Goal: Information Seeking & Learning: Learn about a topic

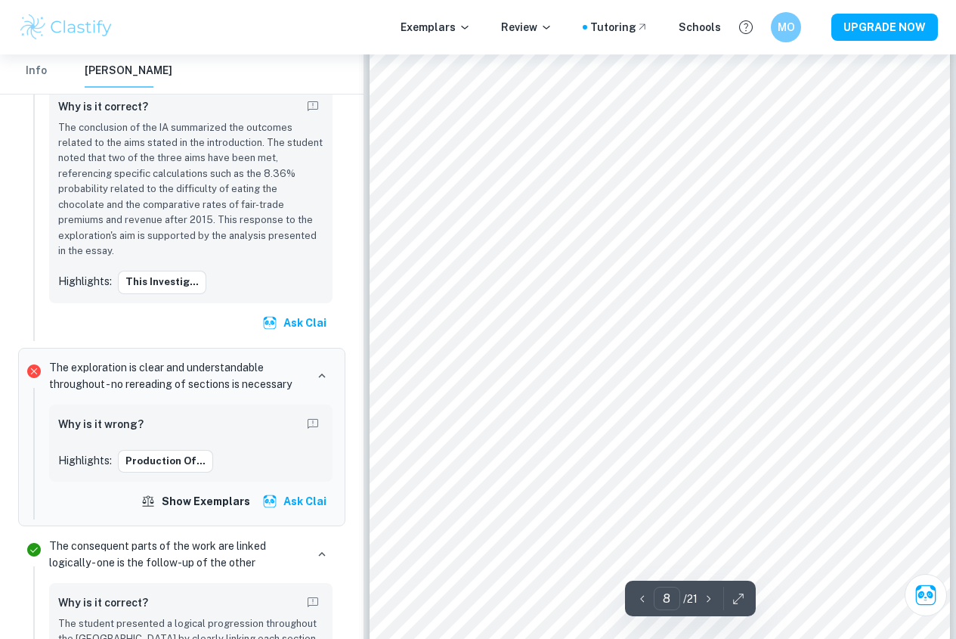
scroll to position [6017, 0]
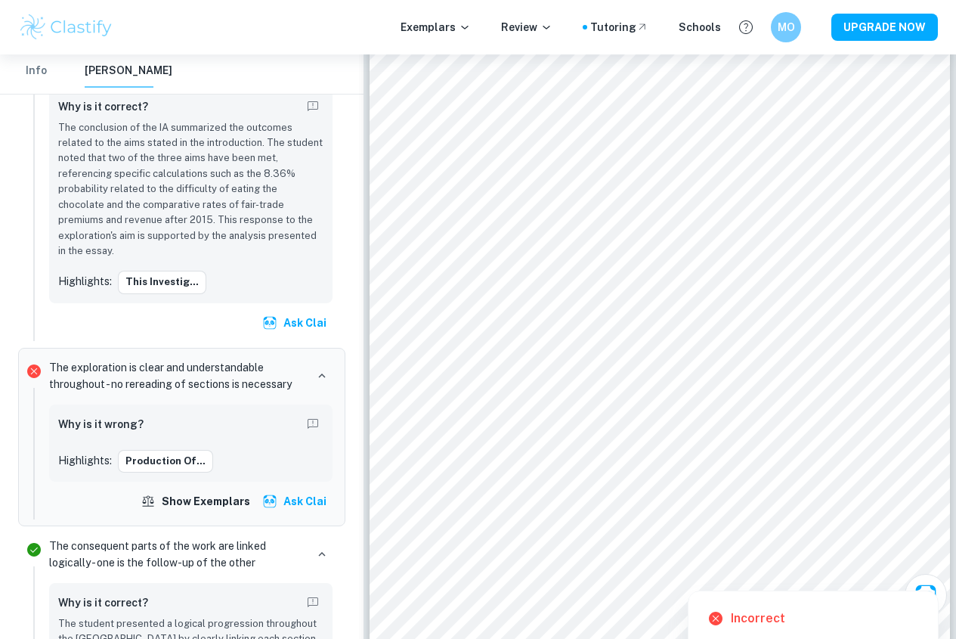
click at [770, 309] on div at bounding box center [793, 307] width 180 height 41
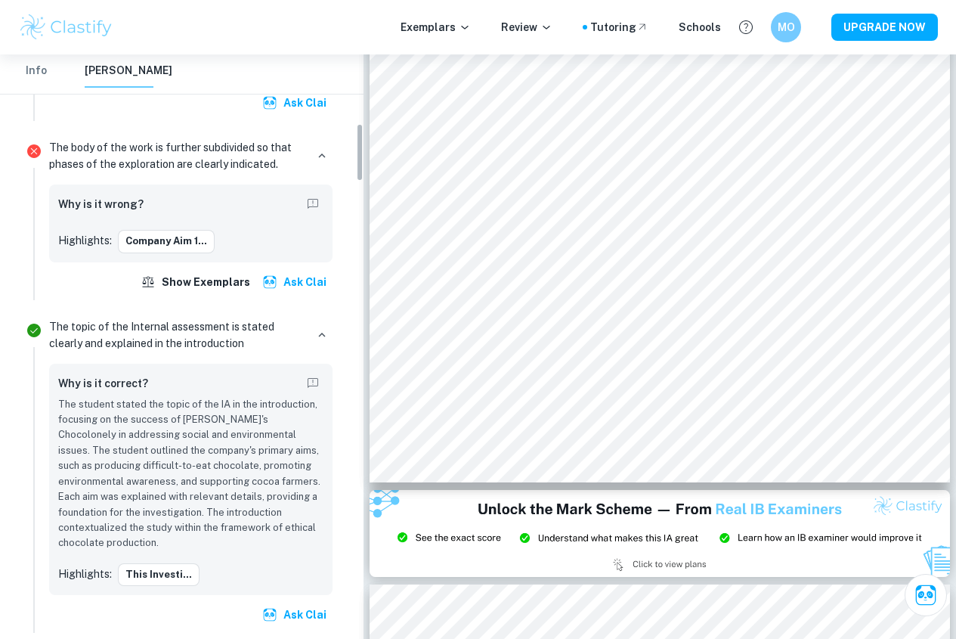
scroll to position [602, 0]
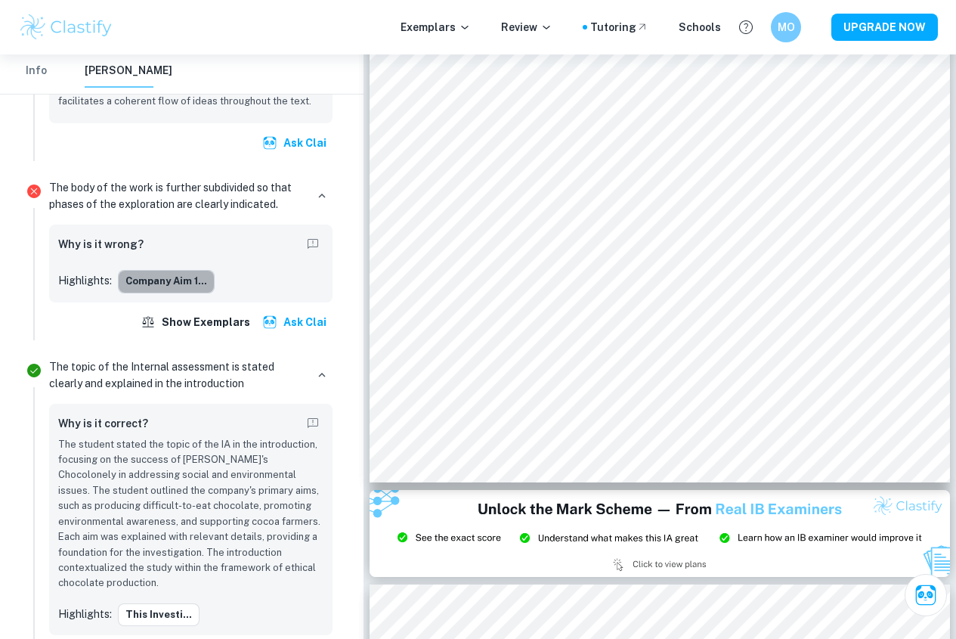
click at [141, 282] on button "Company aim 1..." at bounding box center [166, 281] width 97 height 23
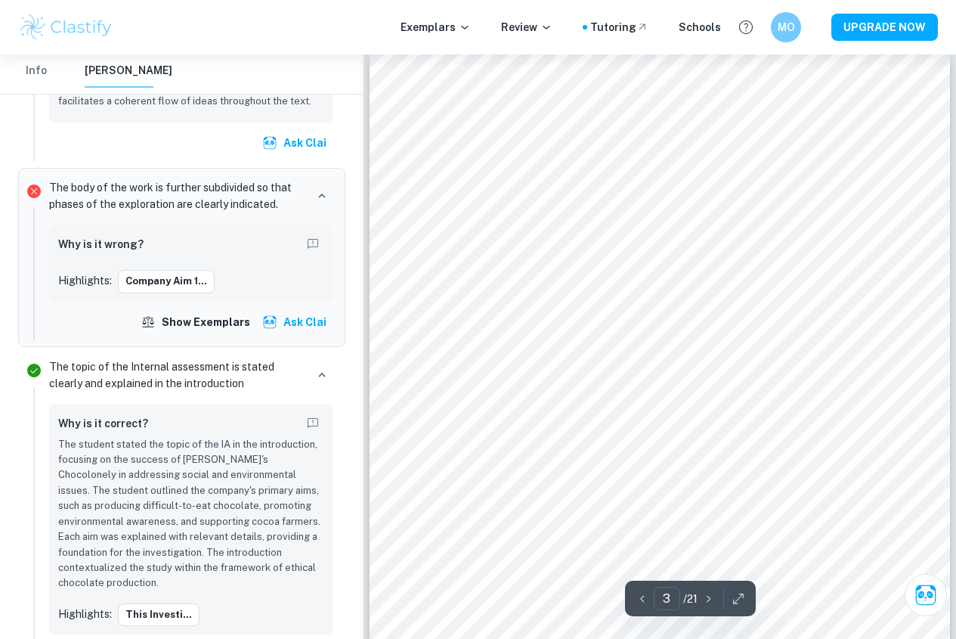
scroll to position [1776, 0]
click at [321, 200] on icon "button" at bounding box center [322, 196] width 14 height 14
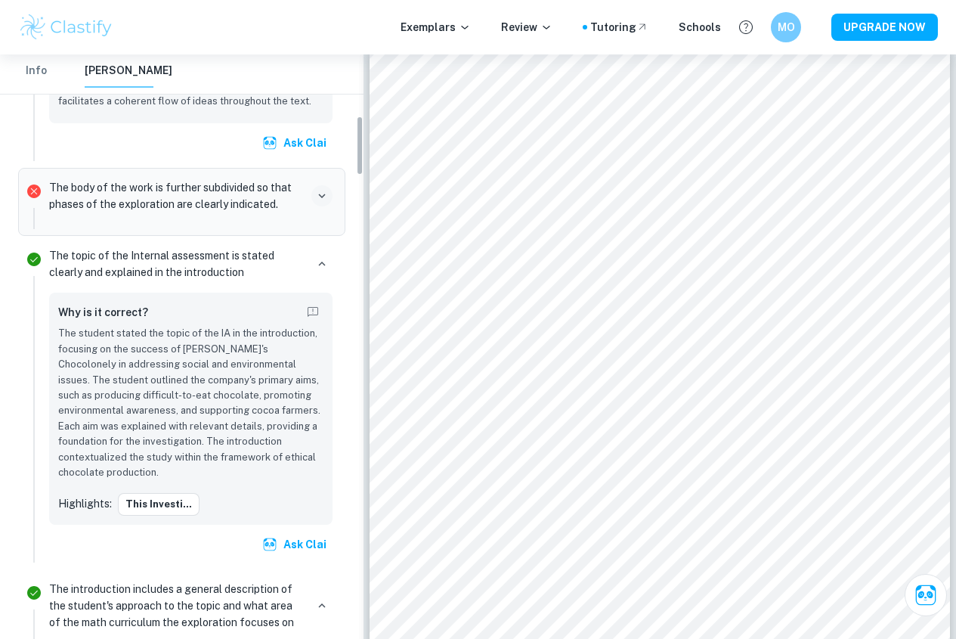
click at [321, 199] on icon "button" at bounding box center [322, 196] width 14 height 14
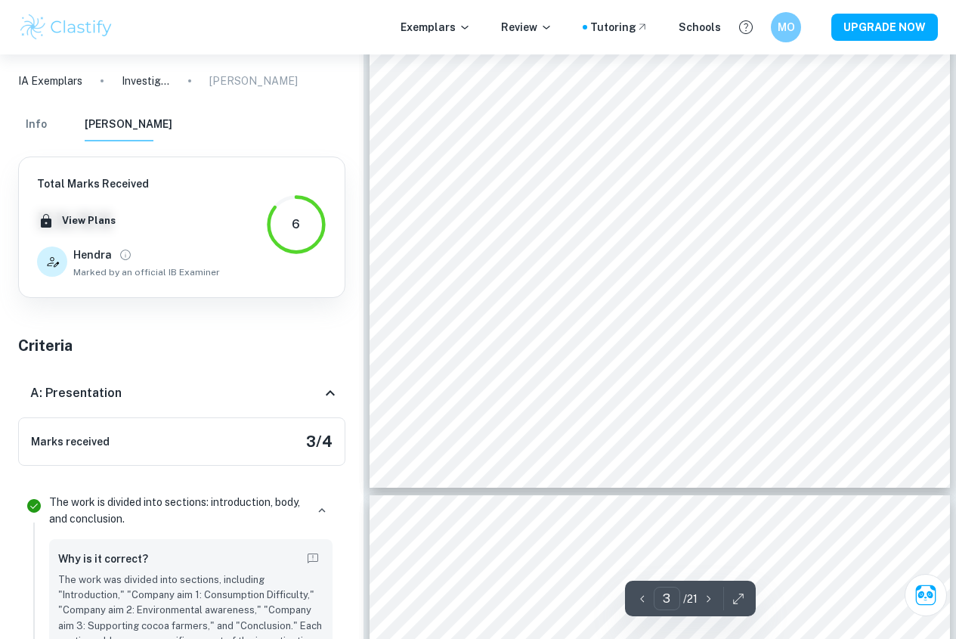
scroll to position [2230, 0]
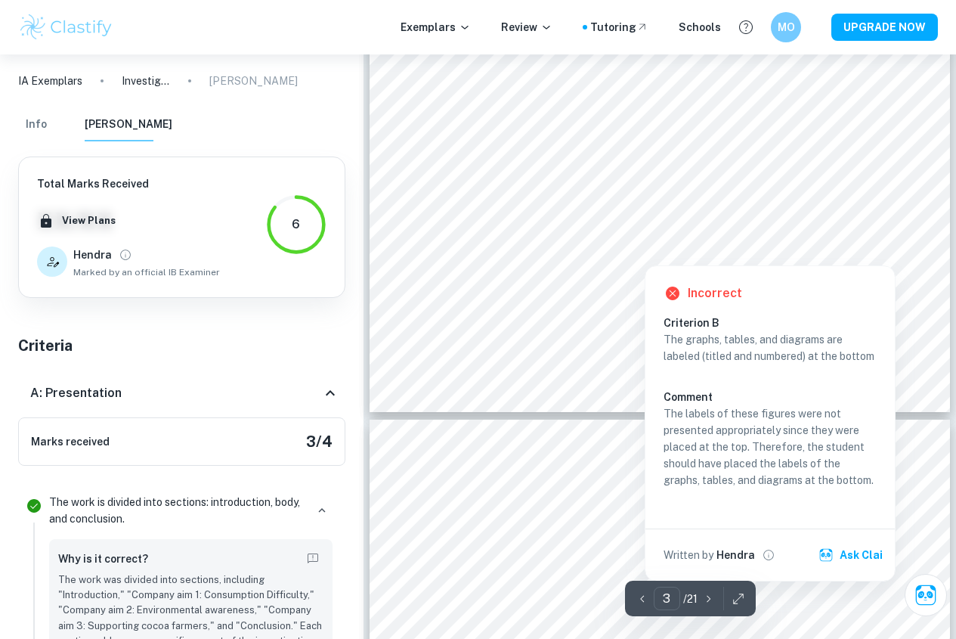
click at [511, 255] on div at bounding box center [645, 255] width 410 height 14
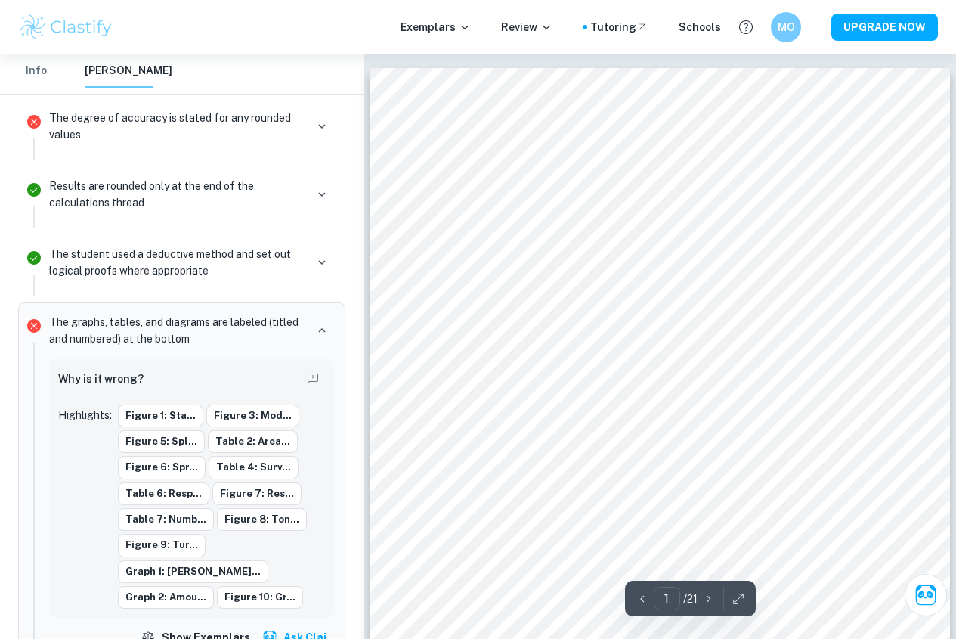
scroll to position [0, 0]
